Goal: Use online tool/utility

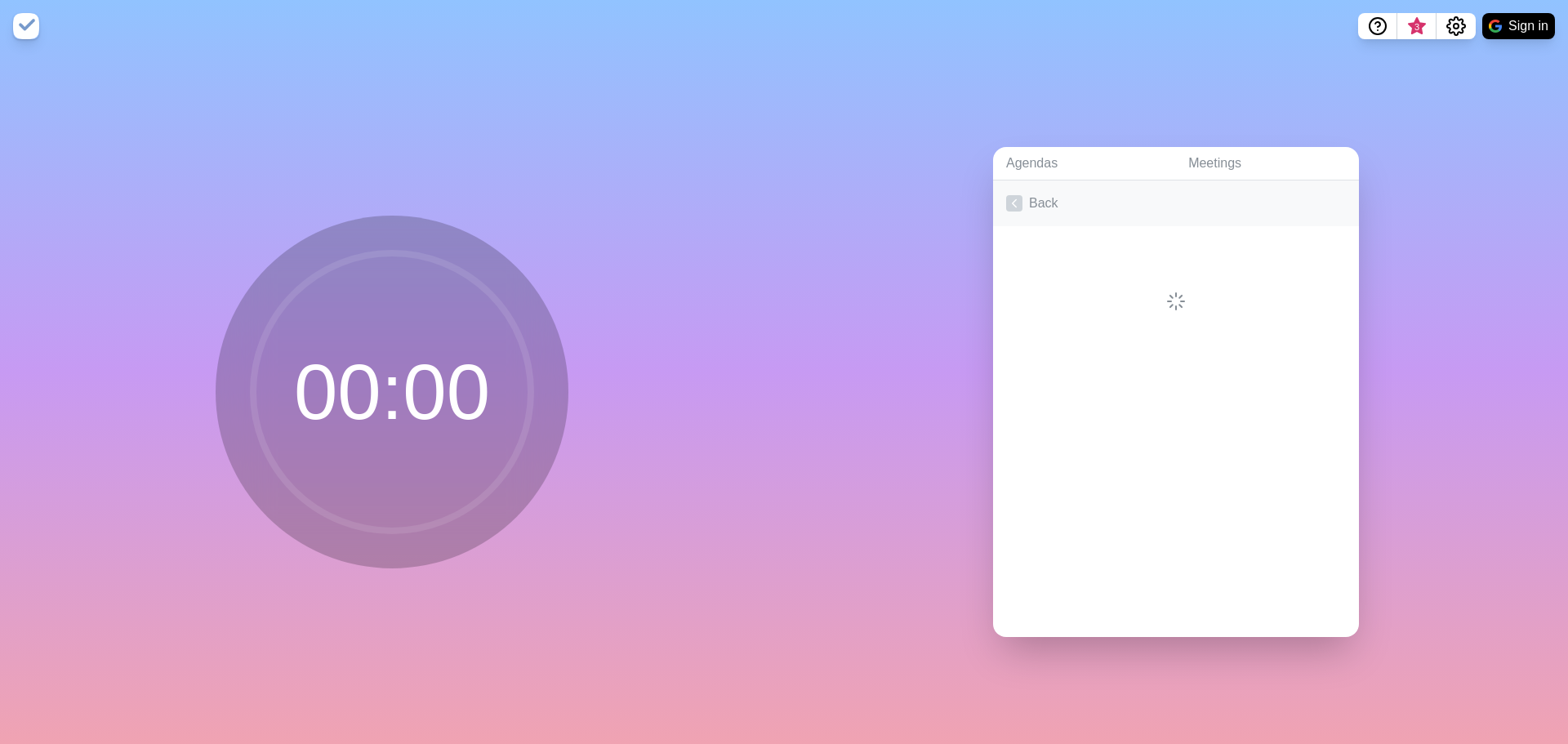
click at [1027, 194] on link "Back" at bounding box center [1176, 203] width 366 height 46
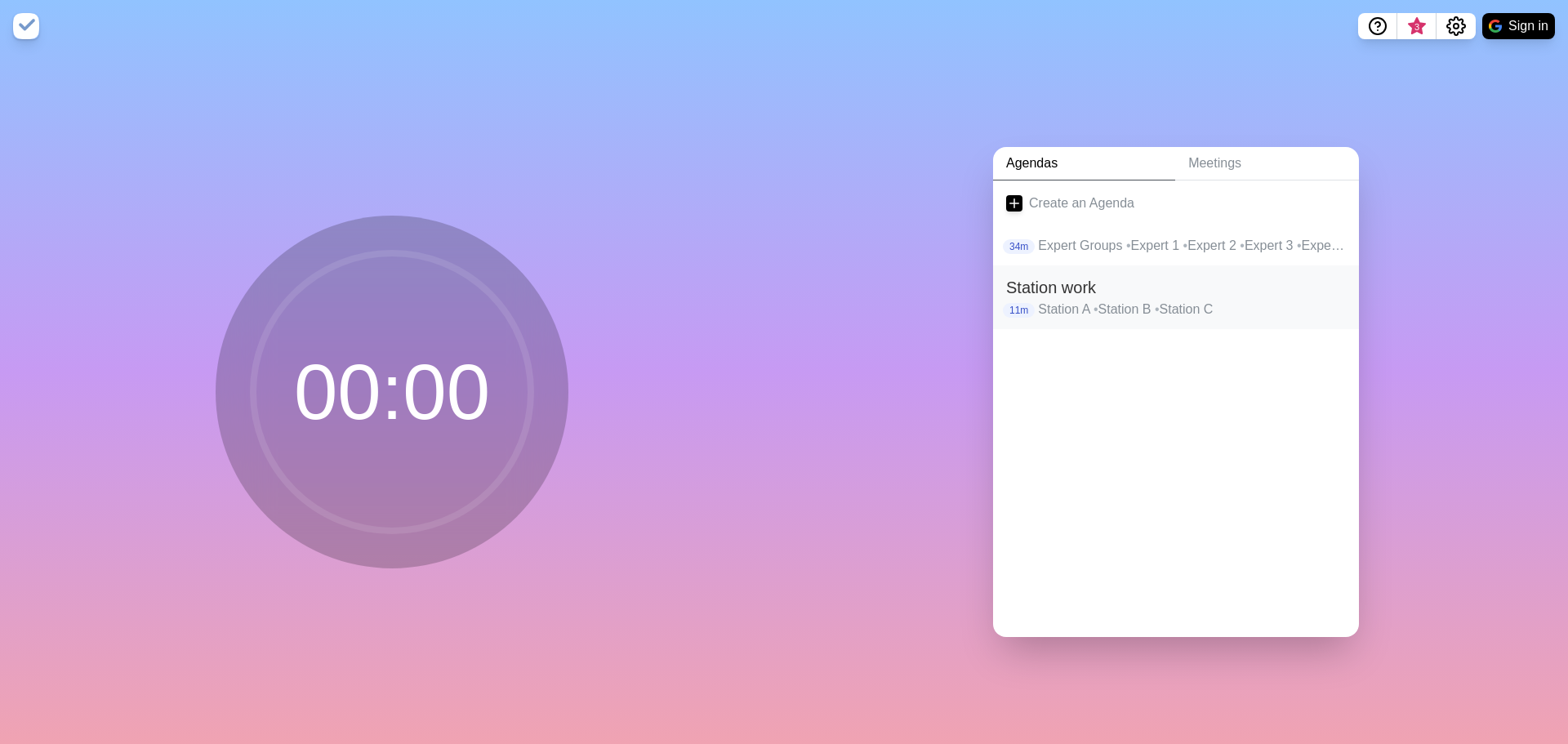
click at [1132, 300] on p "Station A • Station B • Station C" at bounding box center [1192, 309] width 308 height 19
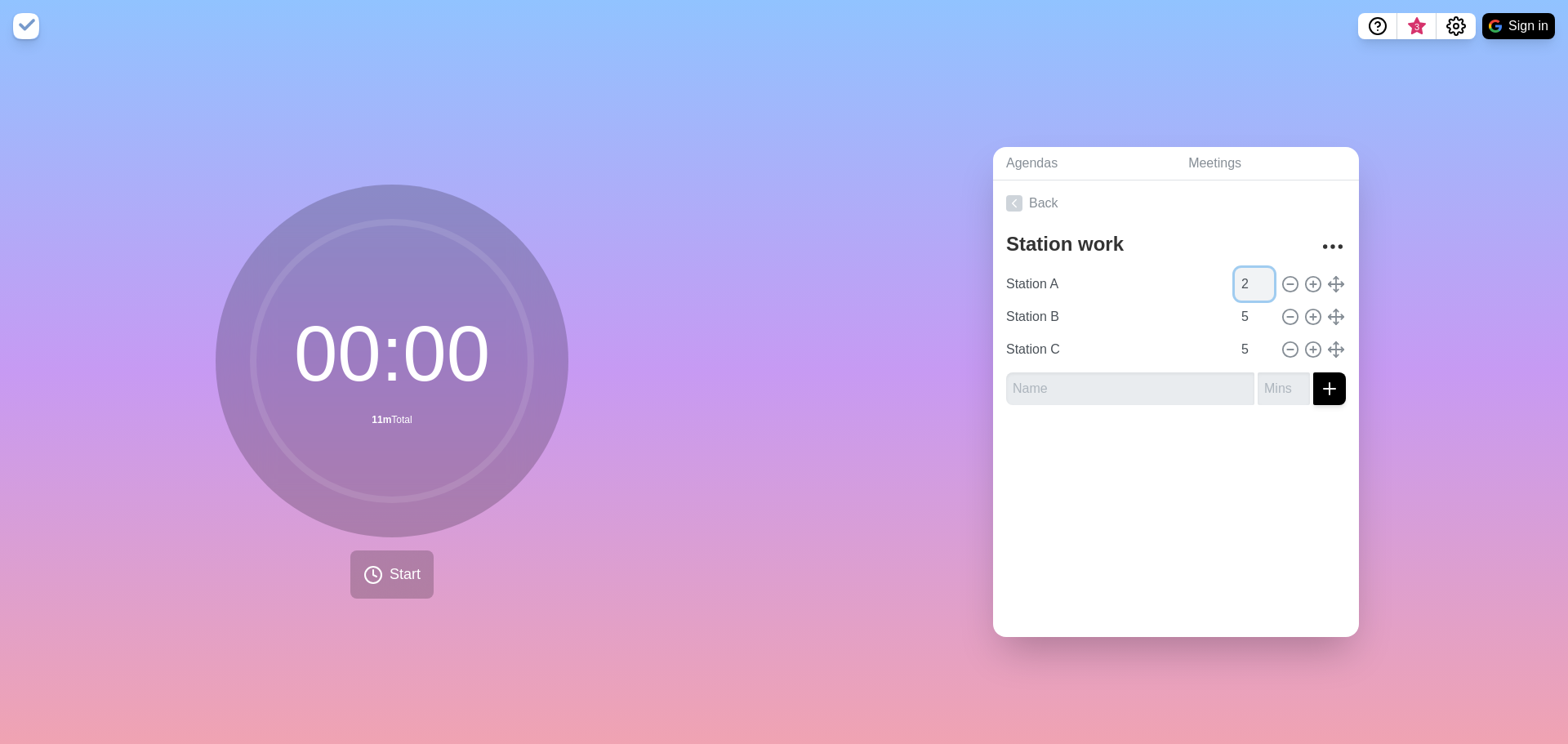
click at [1249, 271] on input "2" at bounding box center [1254, 284] width 40 height 33
click at [1249, 271] on input "3" at bounding box center [1254, 284] width 40 height 33
click at [1249, 271] on input "4" at bounding box center [1254, 284] width 40 height 33
type input "5"
click at [1249, 271] on input "5" at bounding box center [1254, 284] width 40 height 33
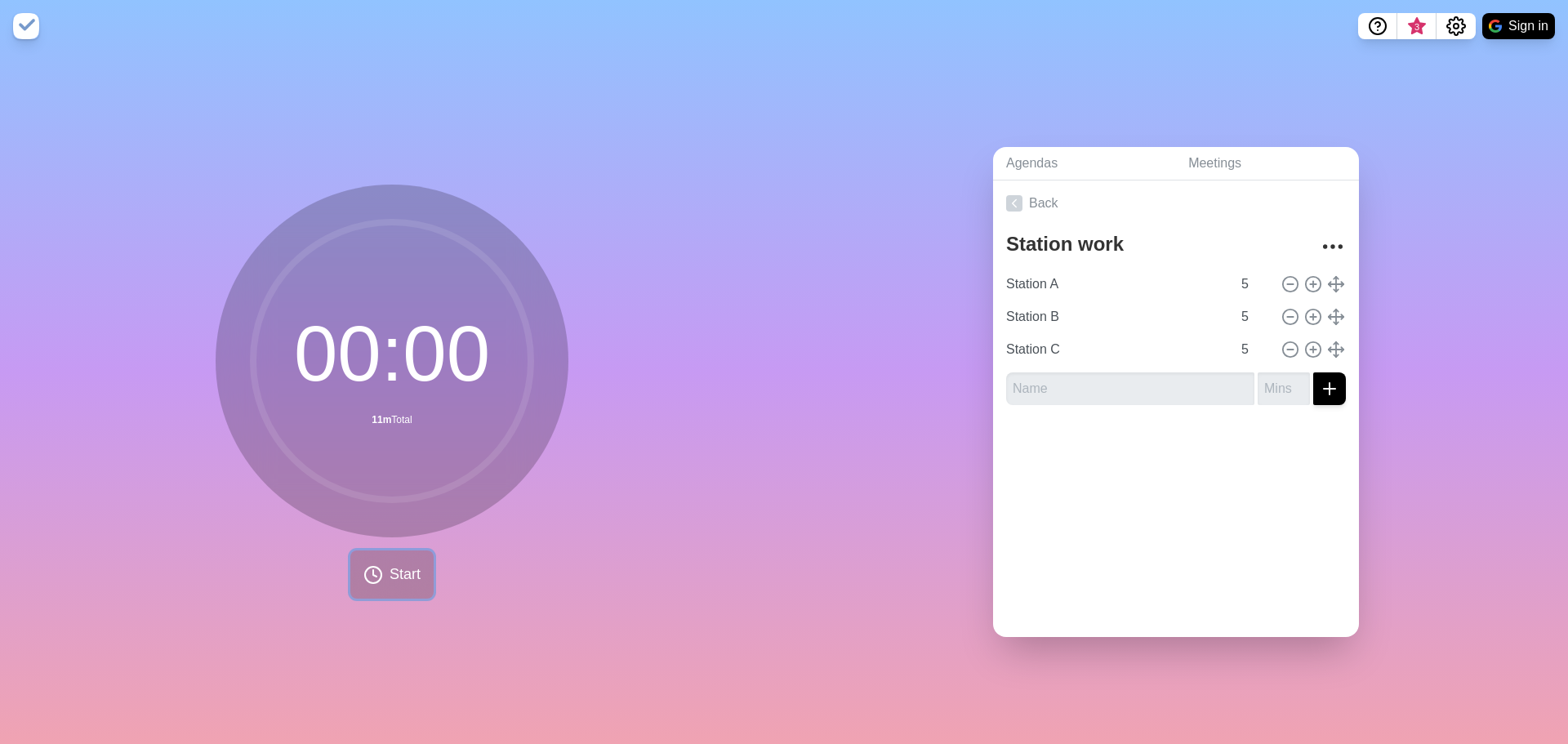
click at [403, 566] on span "Start" at bounding box center [404, 574] width 31 height 22
